Goal: Transaction & Acquisition: Purchase product/service

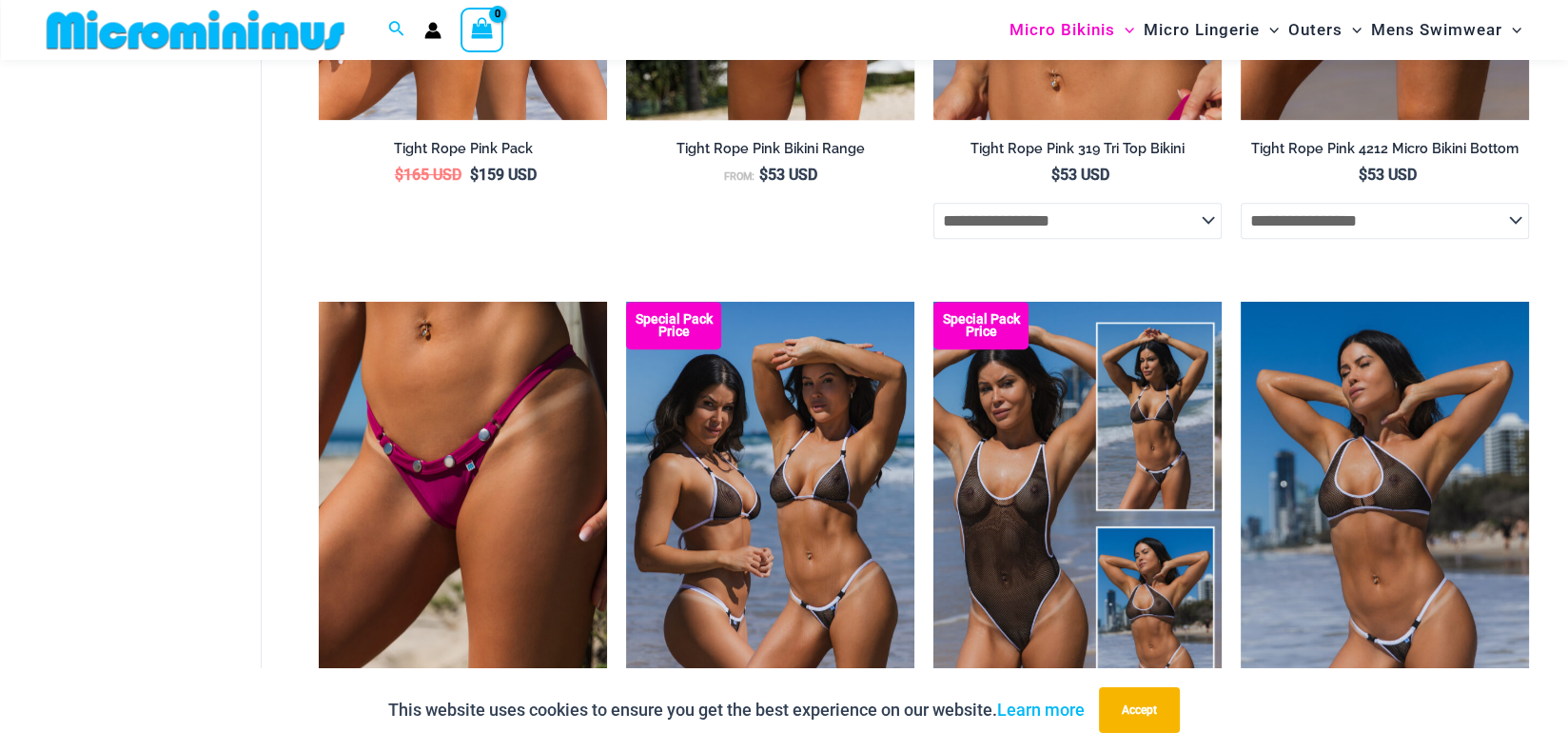
scroll to position [950, 0]
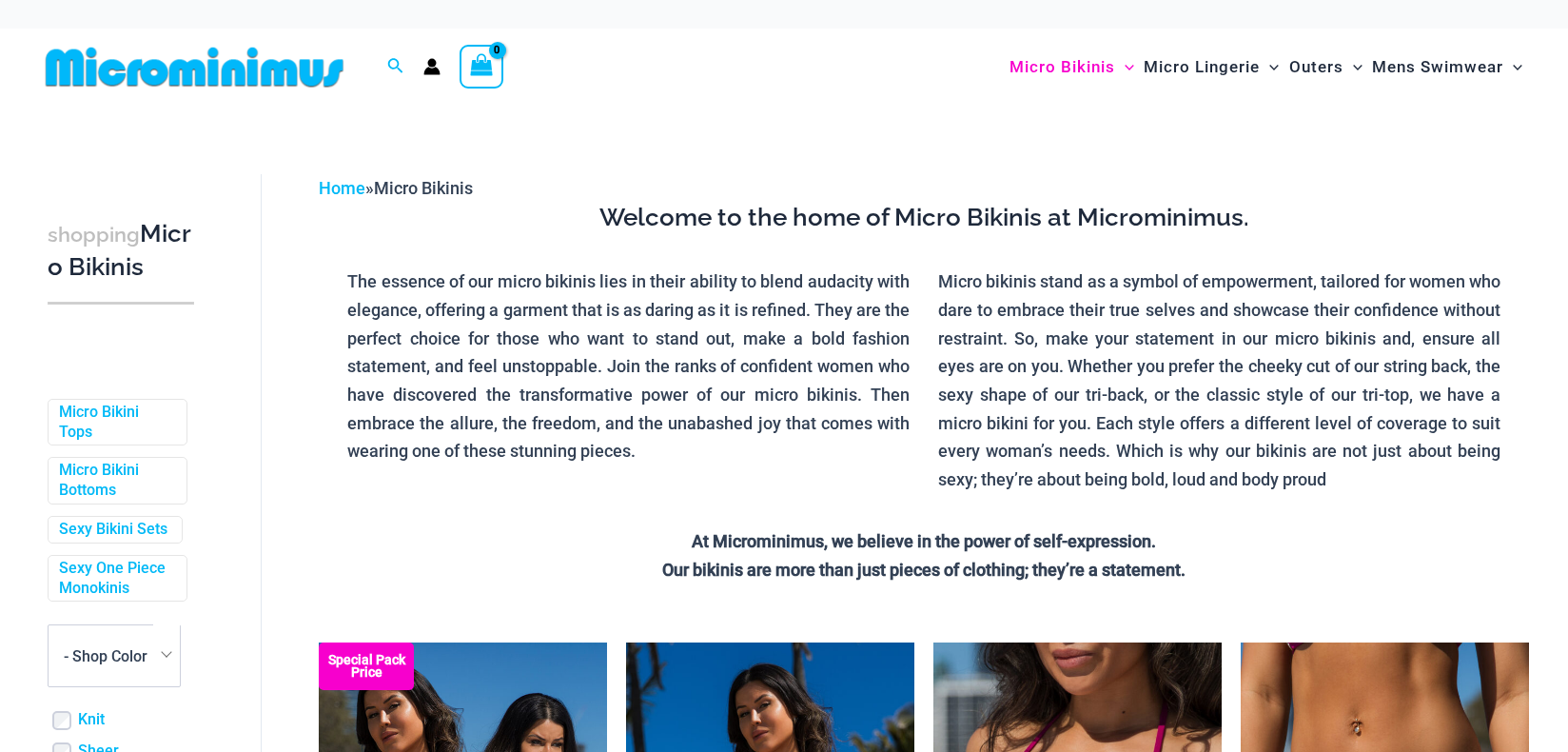
scroll to position [313, 0]
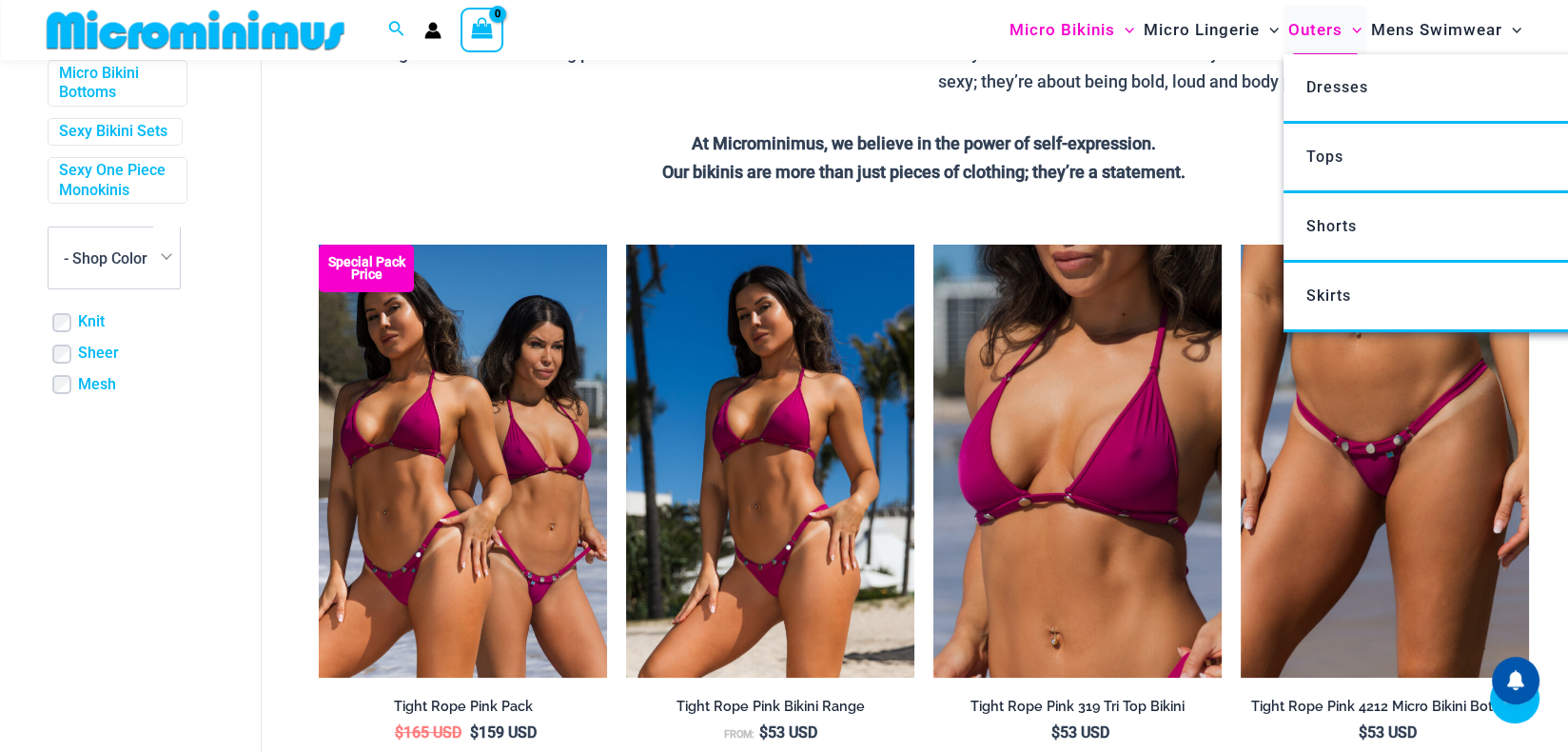
scroll to position [381, 0]
